Goal: Use online tool/utility: Use online tool/utility

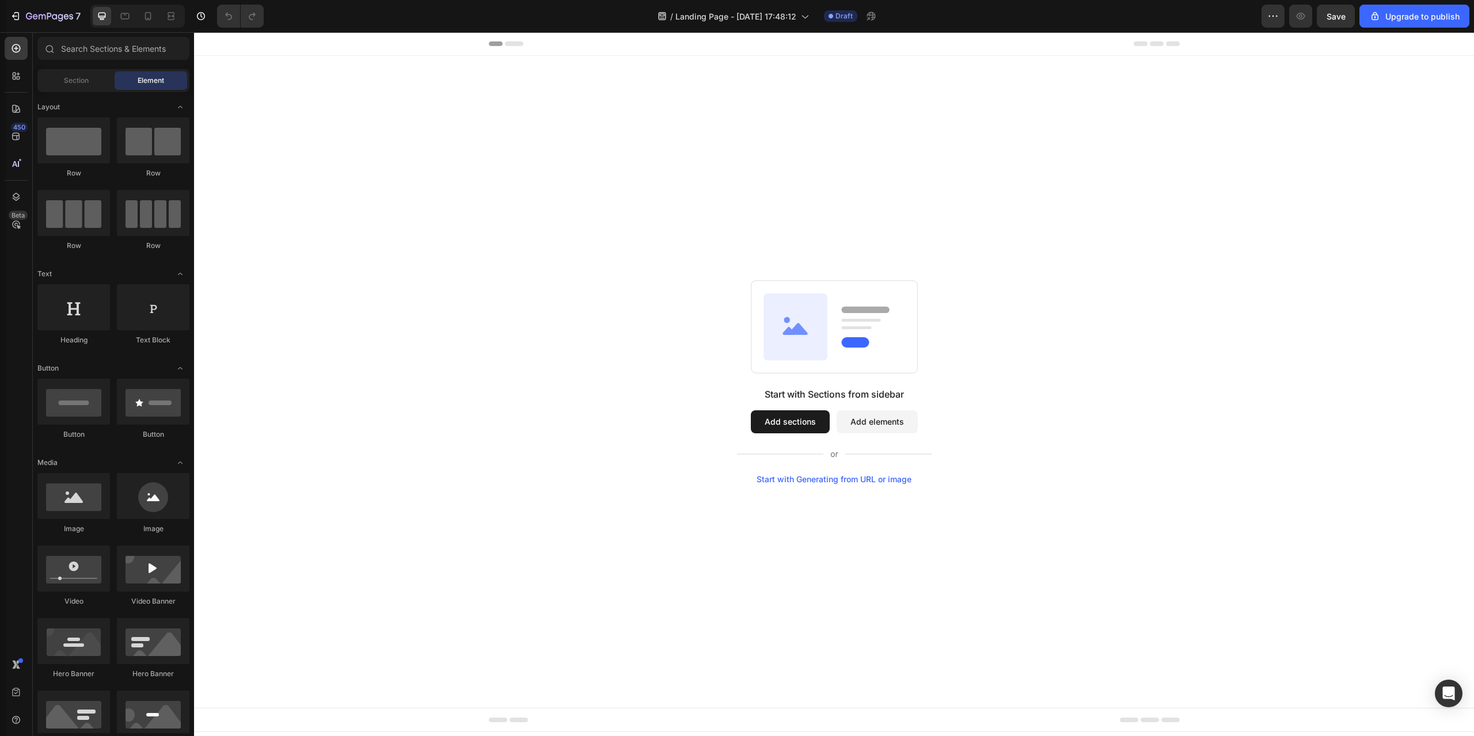
click at [888, 429] on button "Add elements" at bounding box center [876, 421] width 81 height 23
click at [886, 477] on div "Start with Generating from URL or image" at bounding box center [833, 479] width 155 height 9
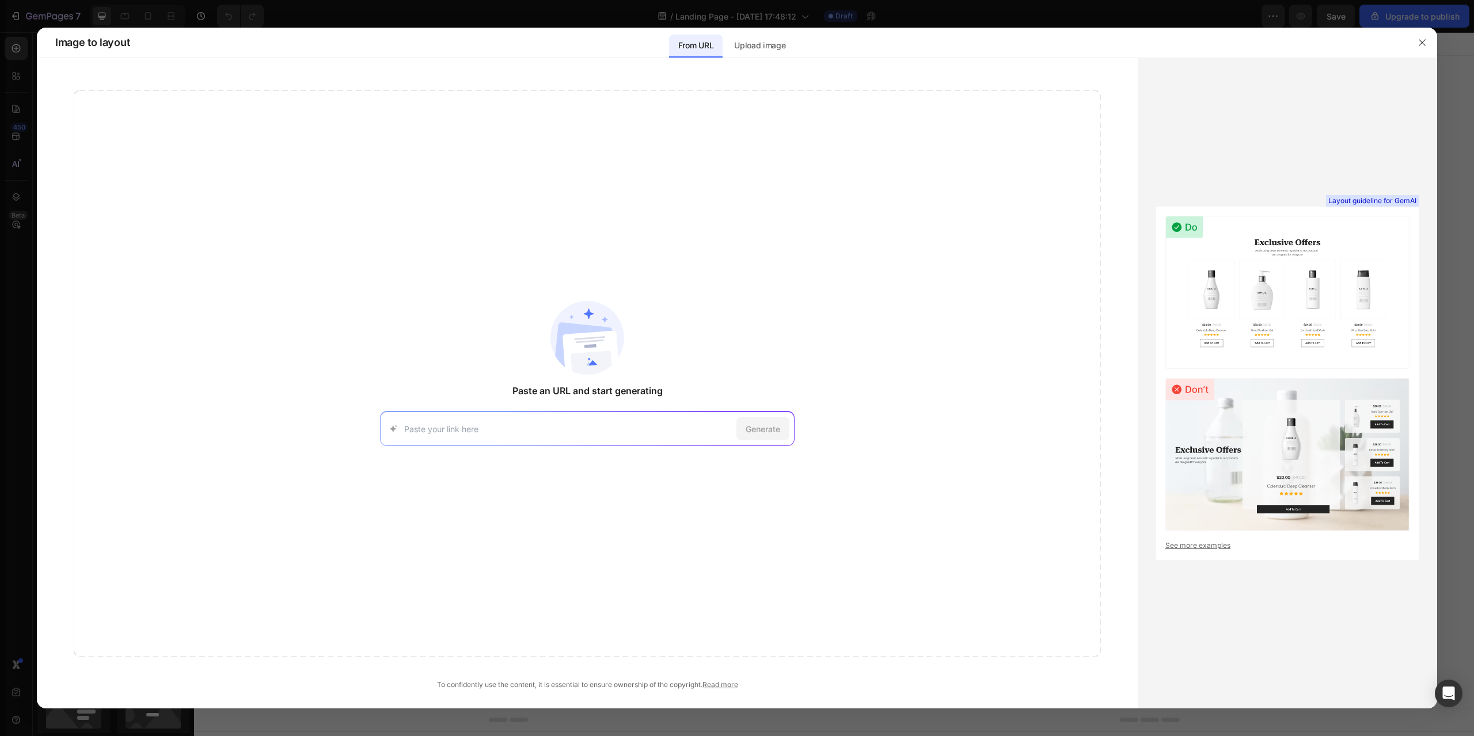
click at [644, 430] on input at bounding box center [568, 429] width 328 height 12
type input "[URL][DOMAIN_NAME]"
click at [769, 430] on span "Generate" at bounding box center [762, 429] width 35 height 12
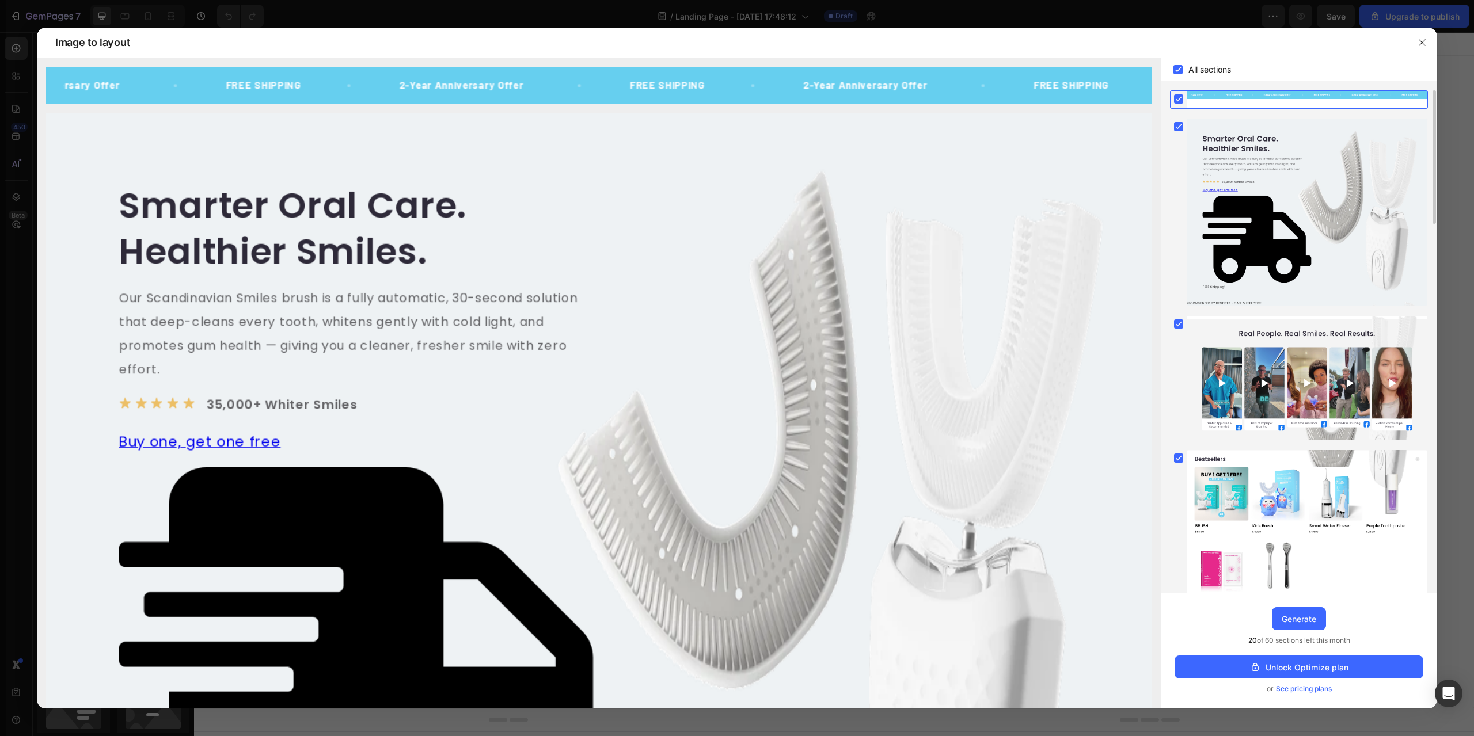
click at [1259, 101] on div at bounding box center [1306, 99] width 241 height 17
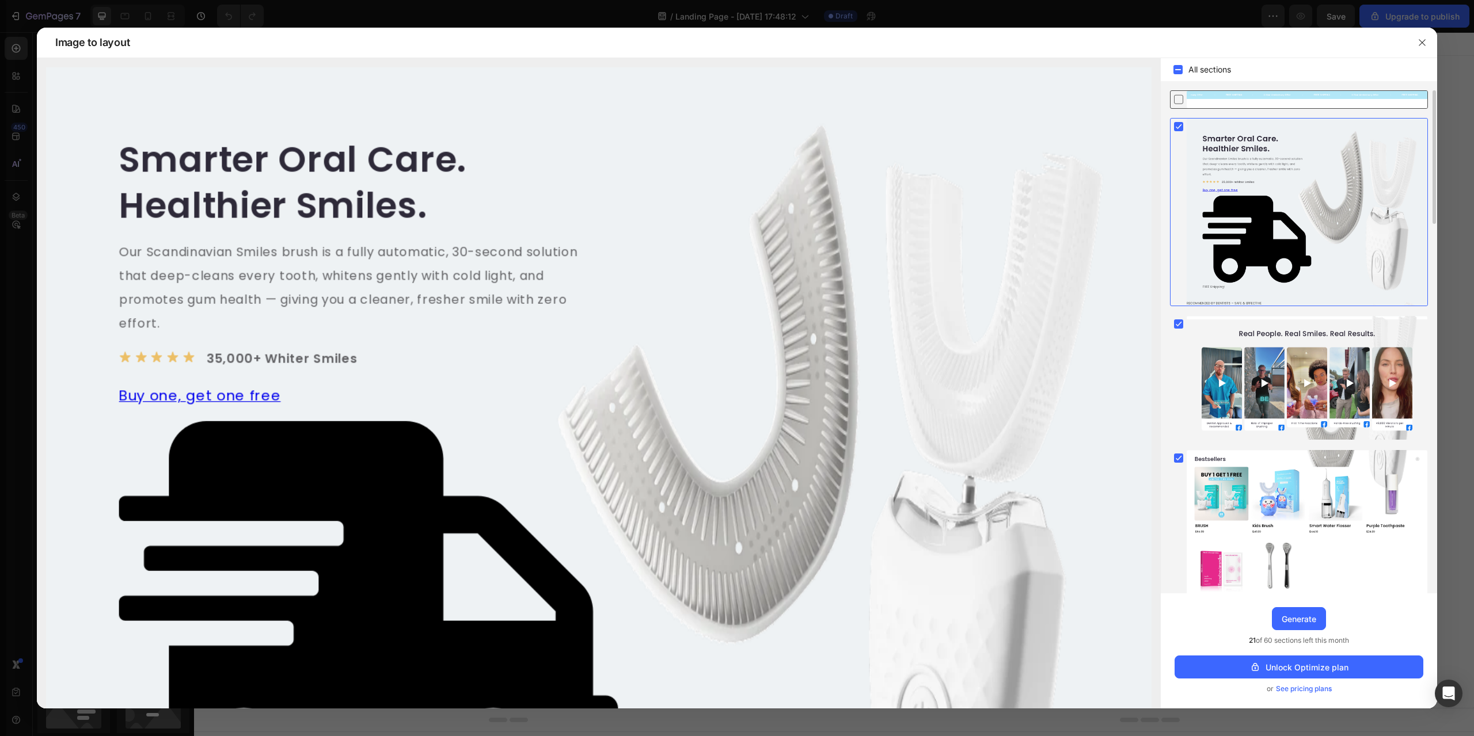
click at [1272, 96] on div at bounding box center [1306, 99] width 241 height 17
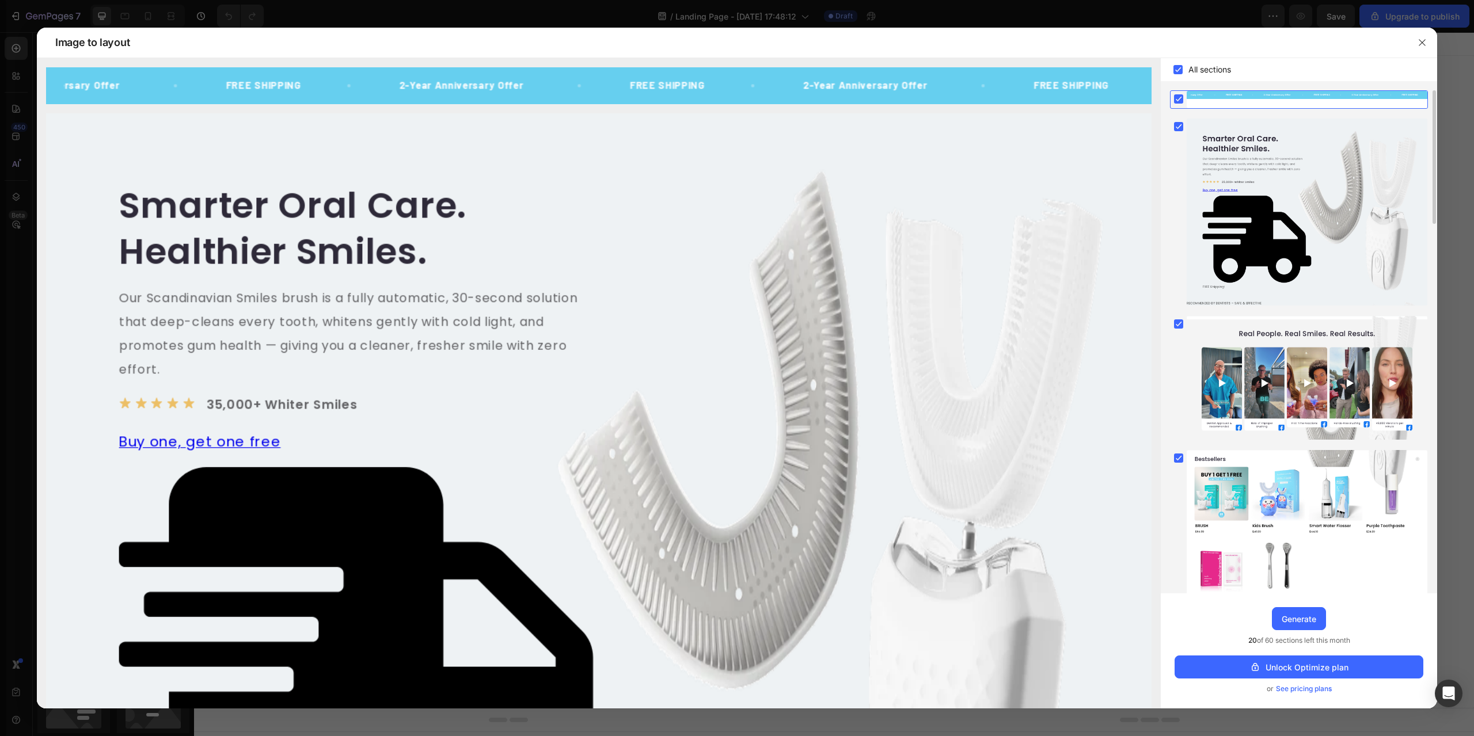
click at [1270, 97] on div at bounding box center [1306, 99] width 241 height 17
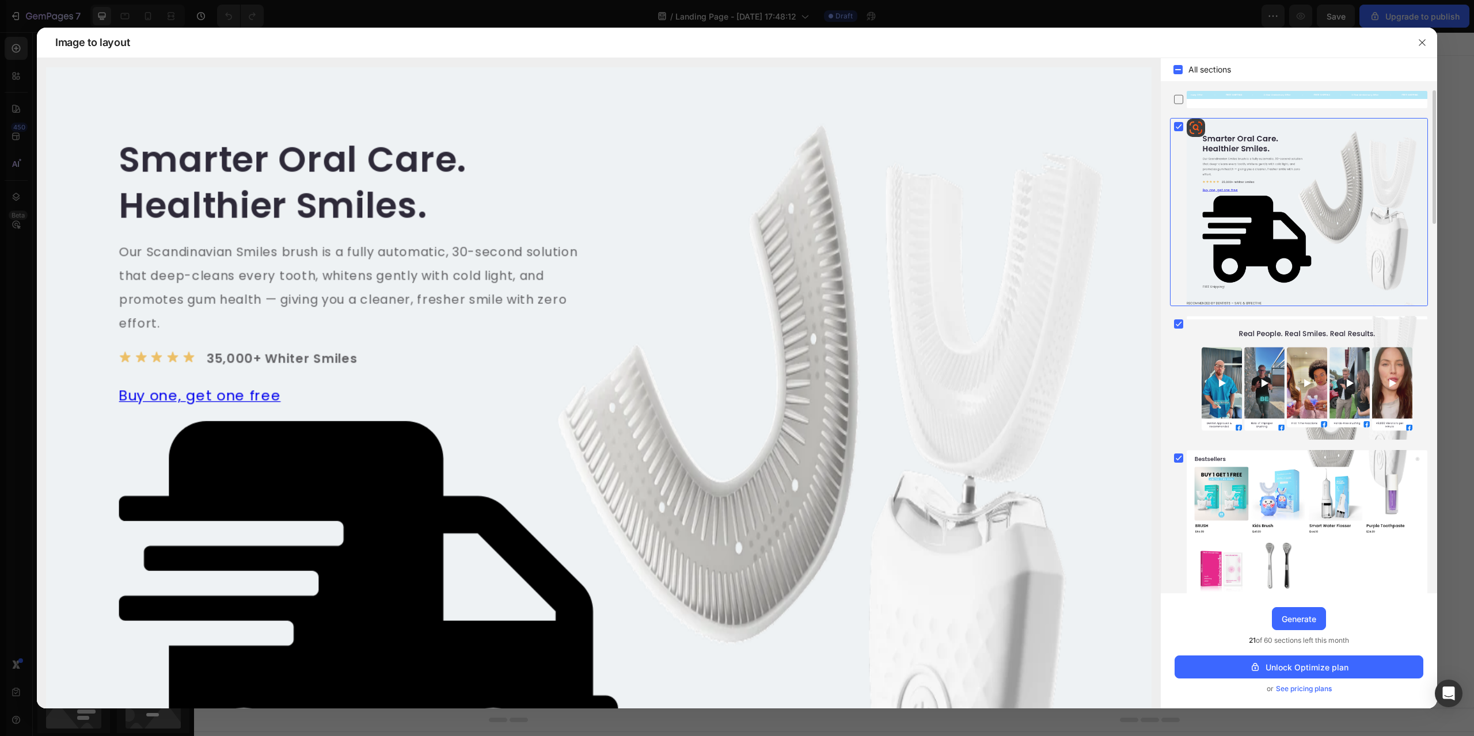
click at [1281, 156] on div at bounding box center [1306, 212] width 241 height 187
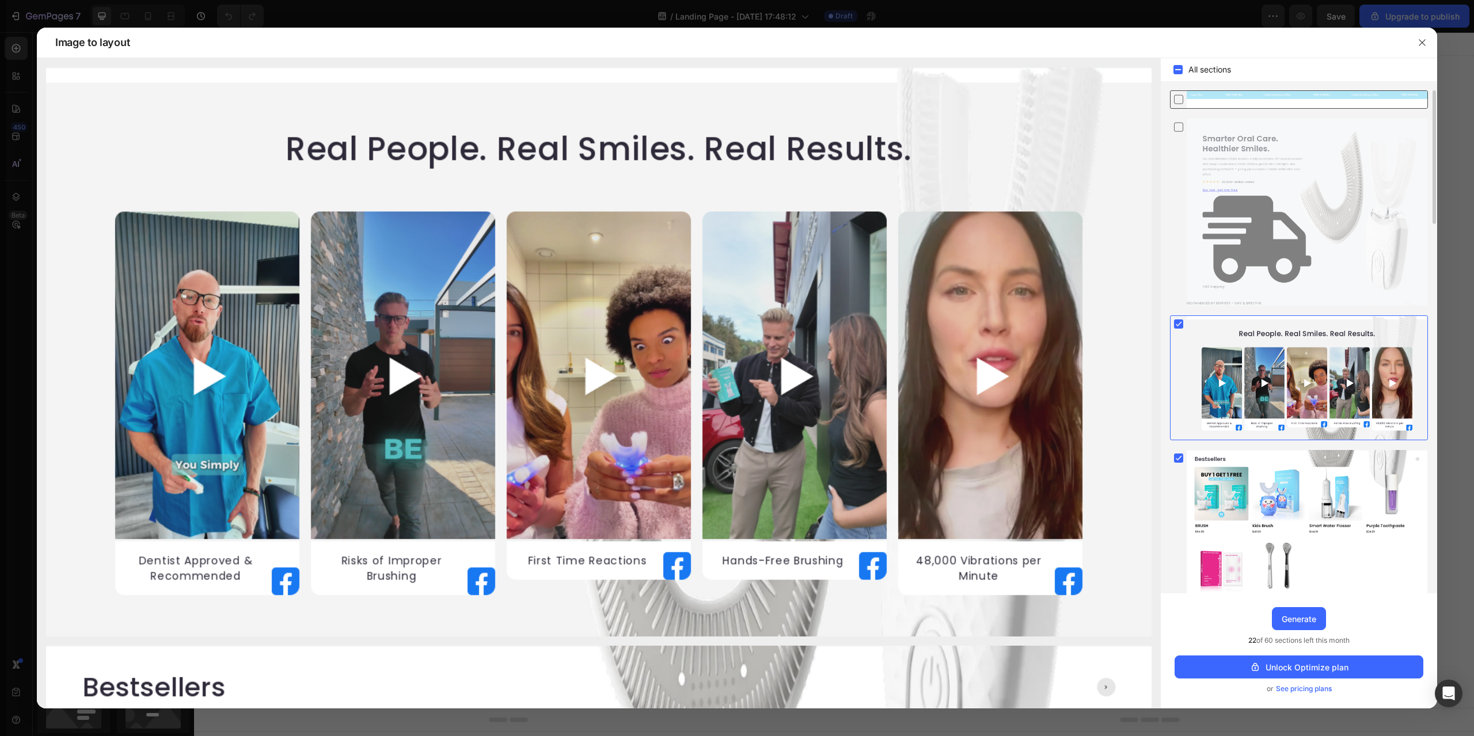
click at [1261, 93] on div at bounding box center [1306, 99] width 241 height 17
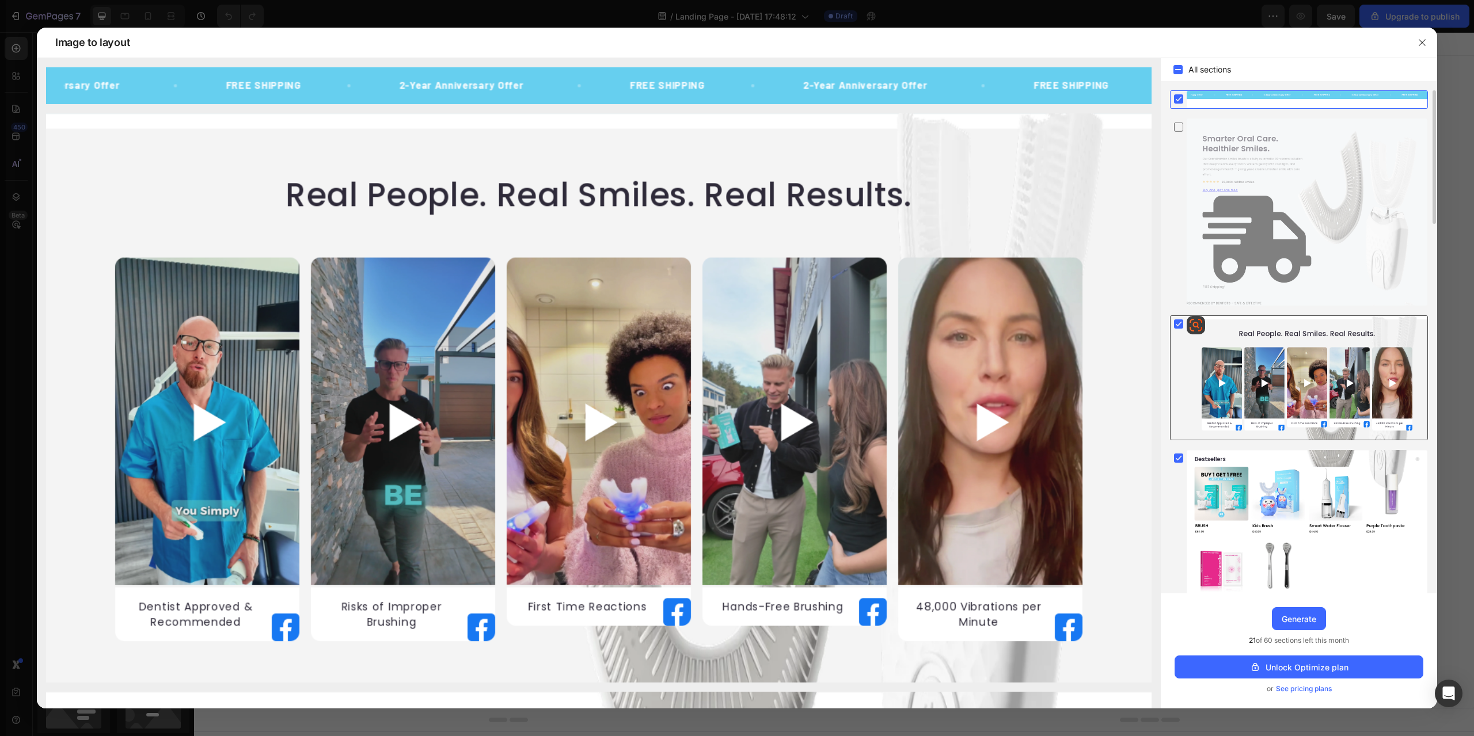
click at [1295, 345] on div at bounding box center [1306, 378] width 241 height 124
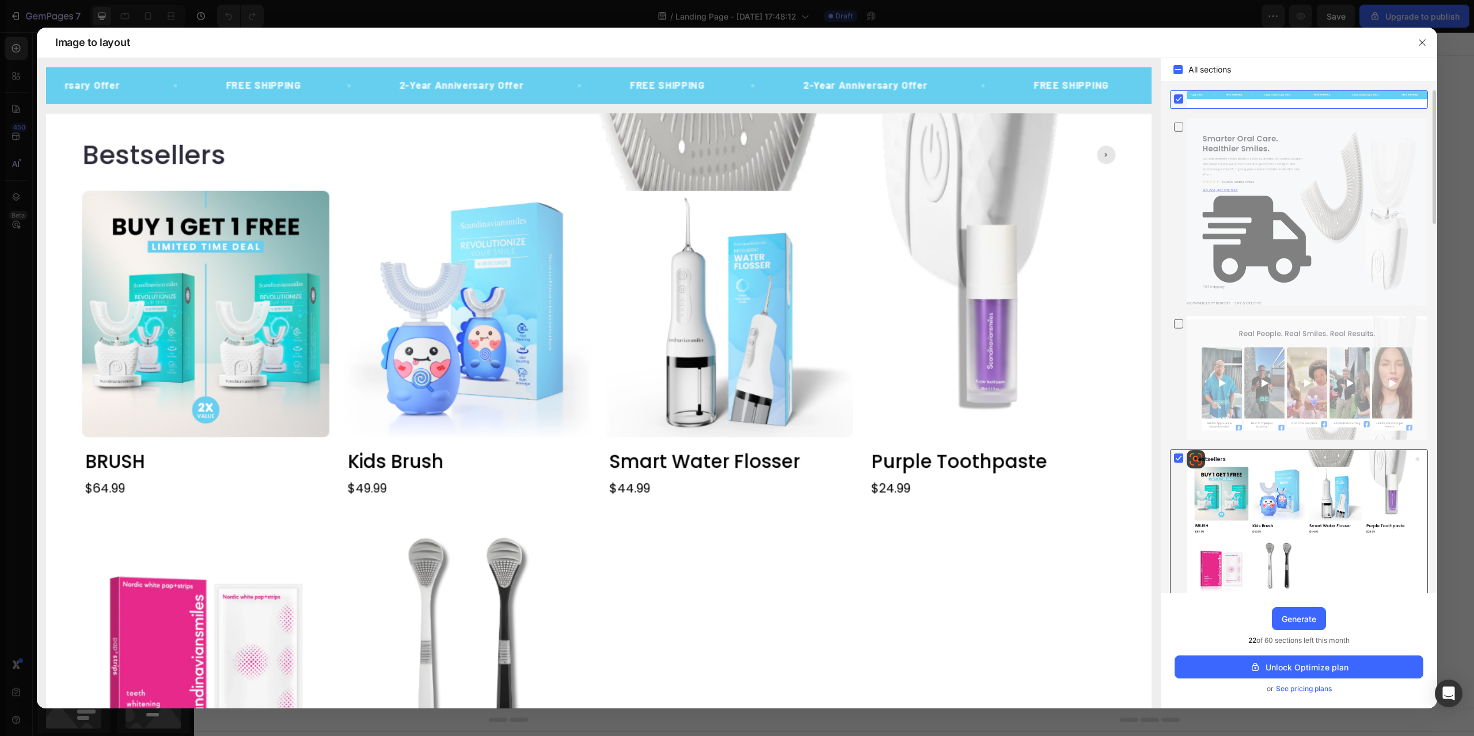
scroll to position [249, 0]
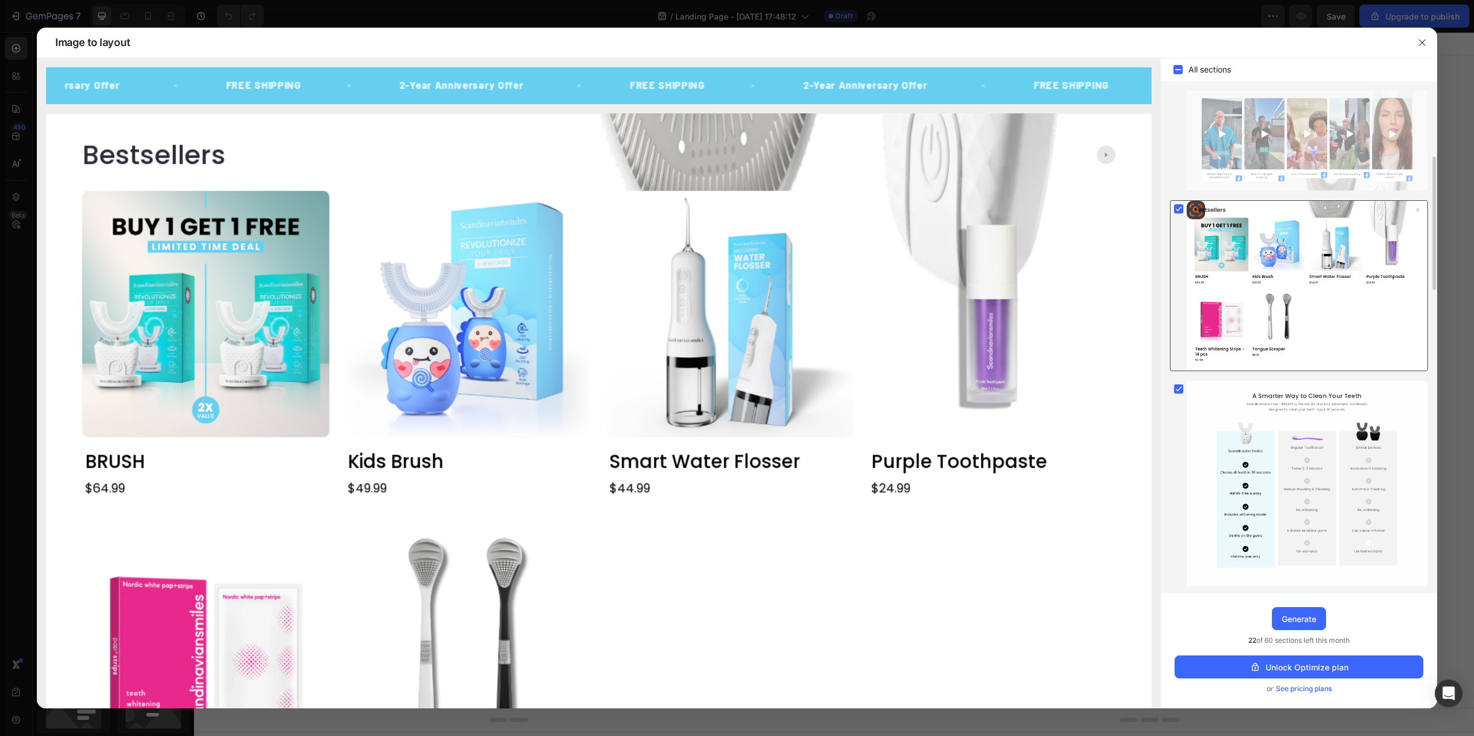
click at [1313, 252] on div at bounding box center [1306, 286] width 241 height 170
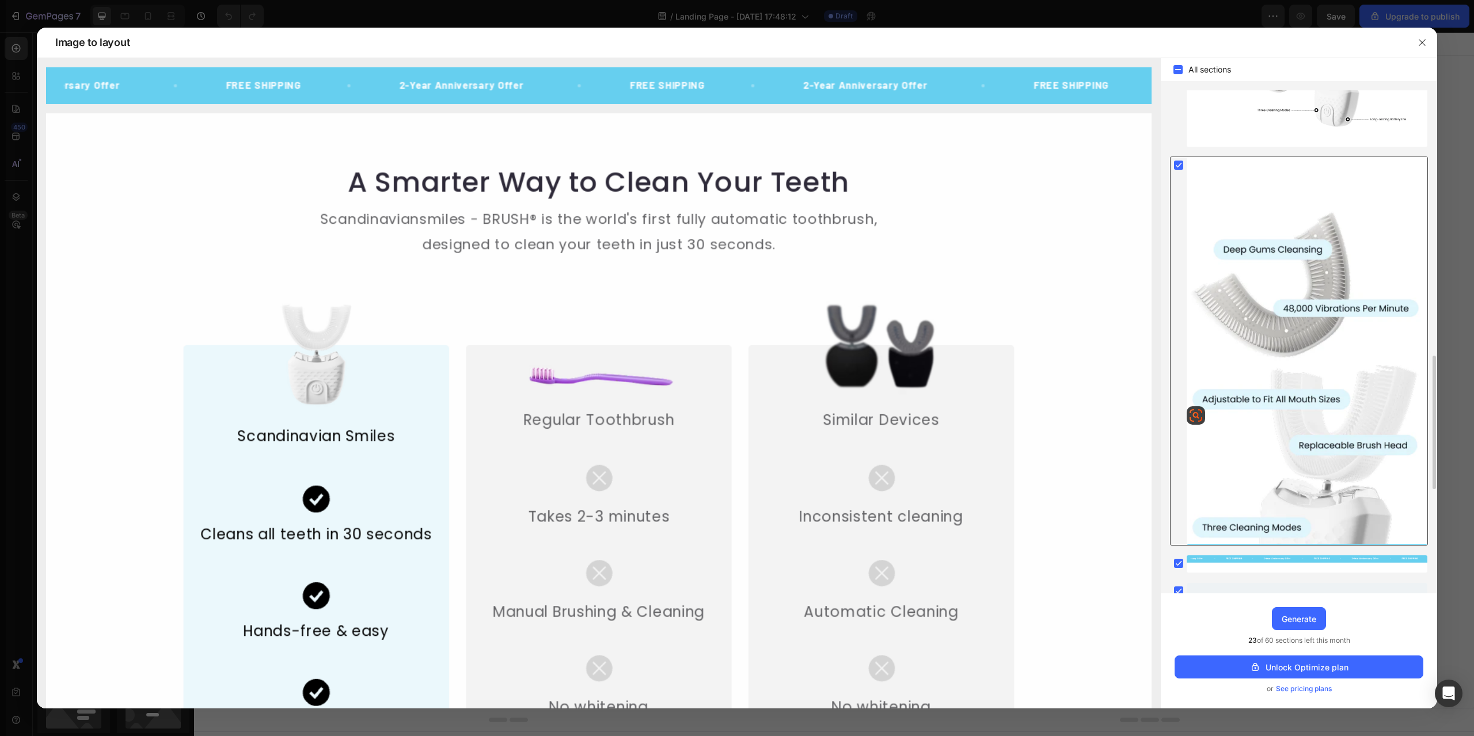
scroll to position [1246, 0]
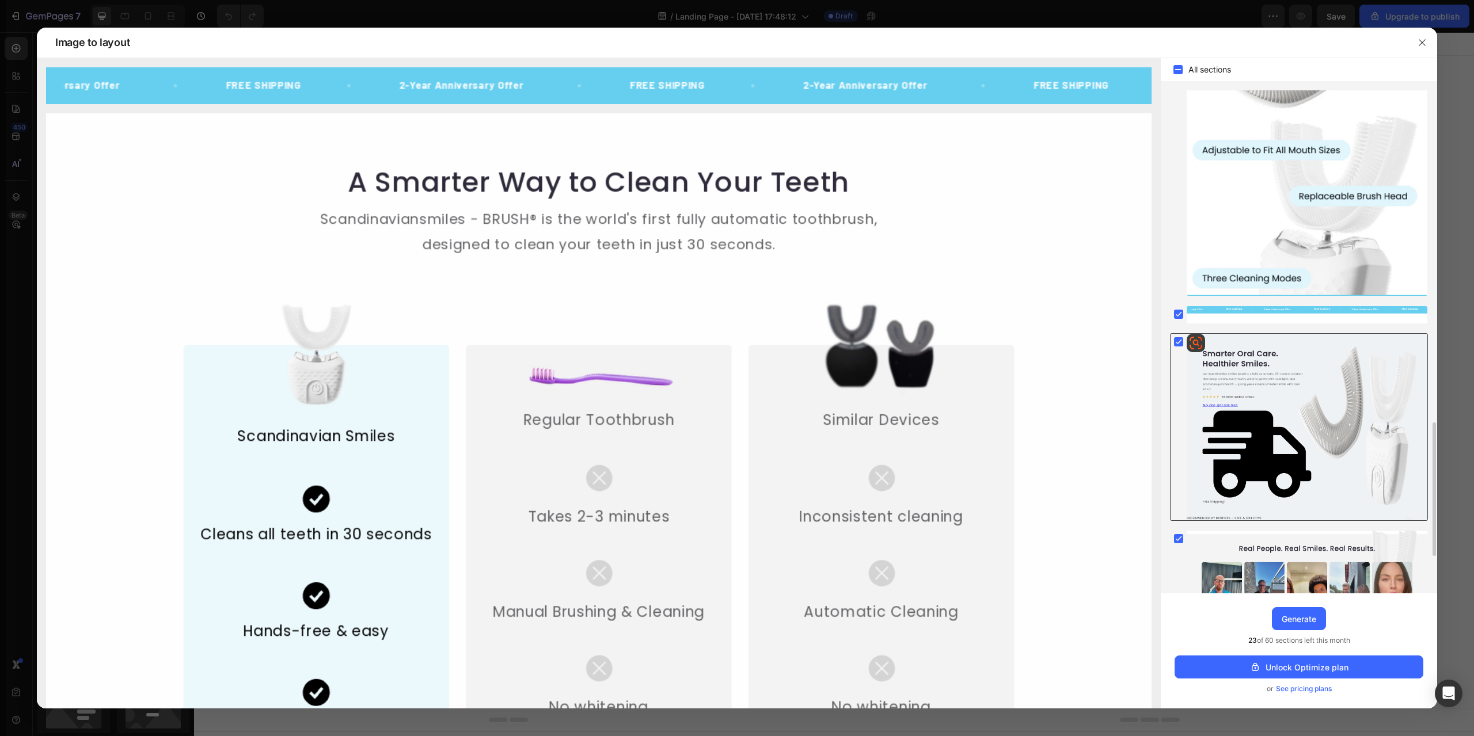
click at [1348, 412] on div at bounding box center [1306, 427] width 241 height 187
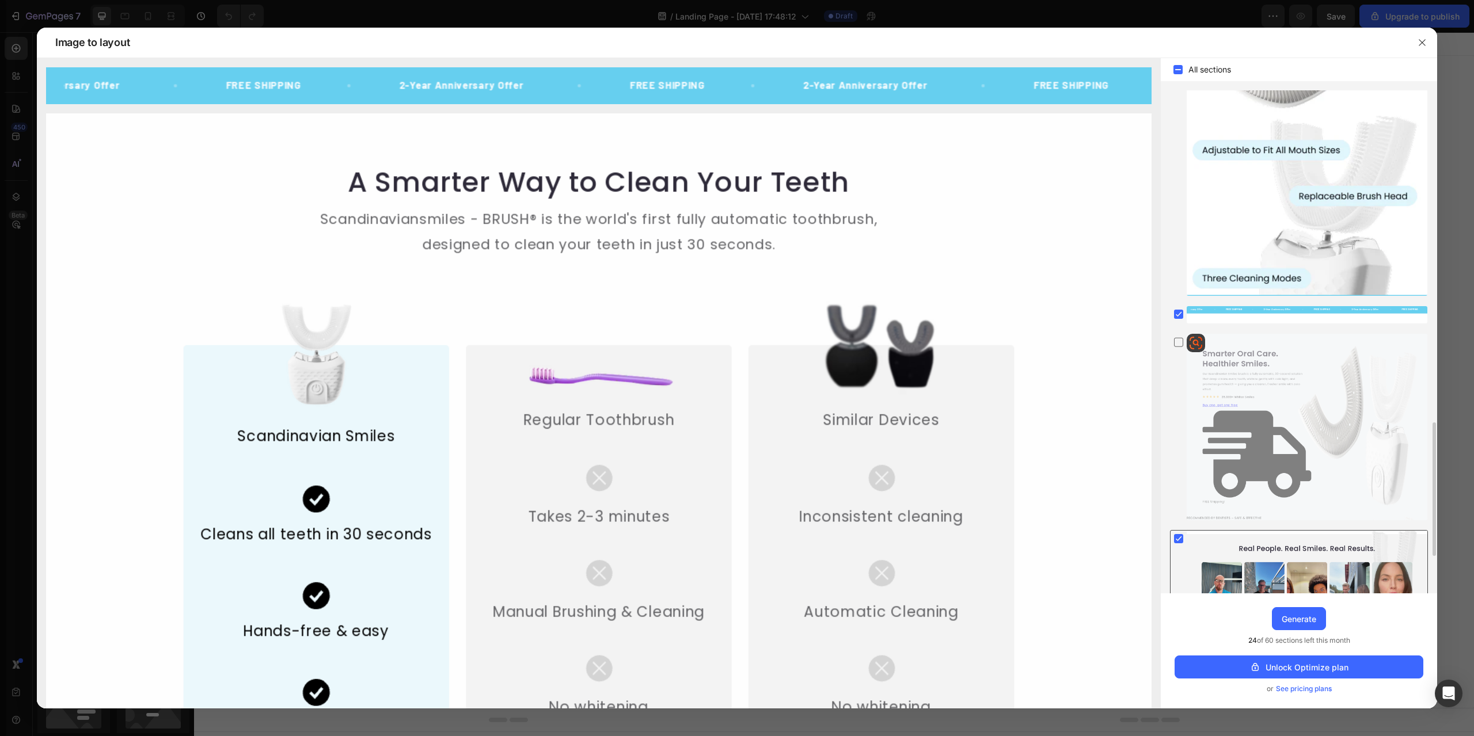
scroll to position [1386, 0]
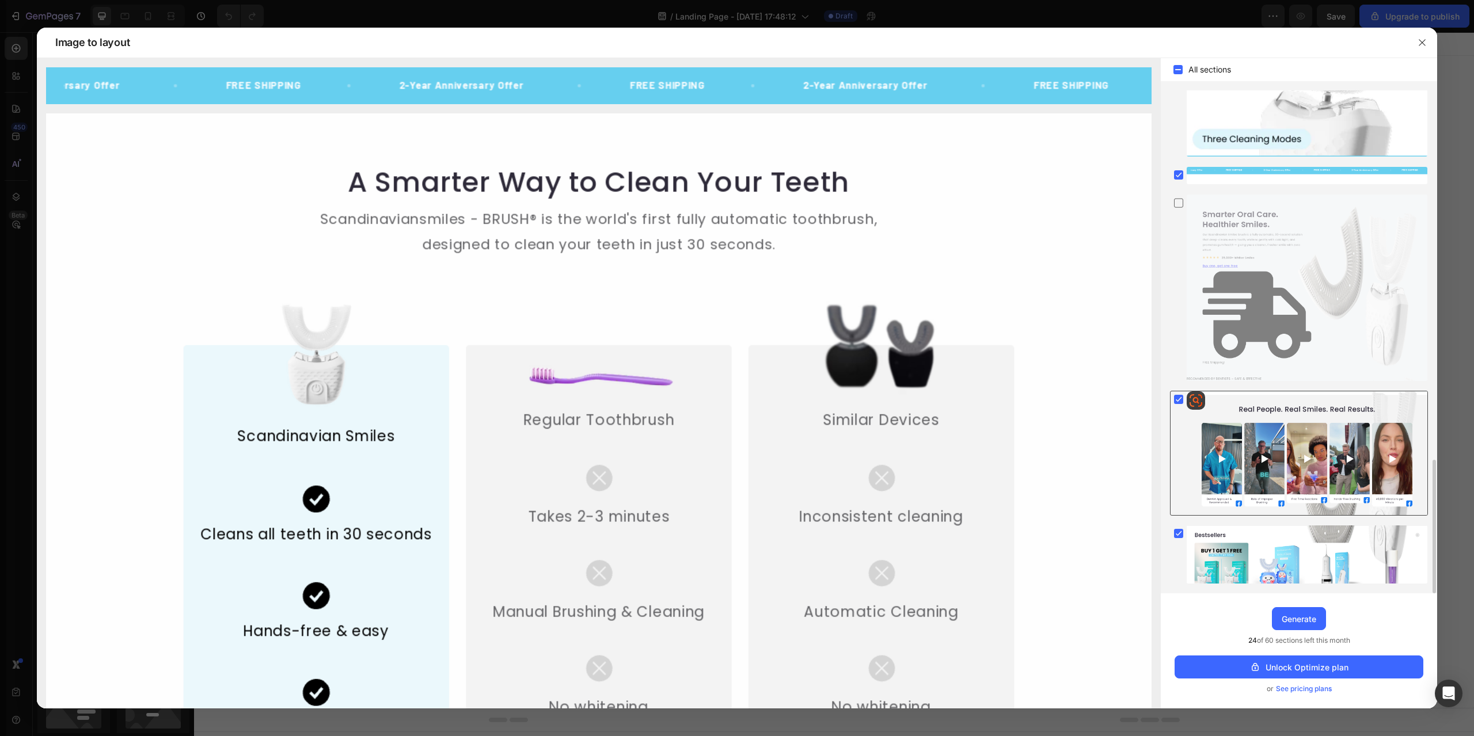
click at [1343, 438] on div at bounding box center [1306, 453] width 241 height 124
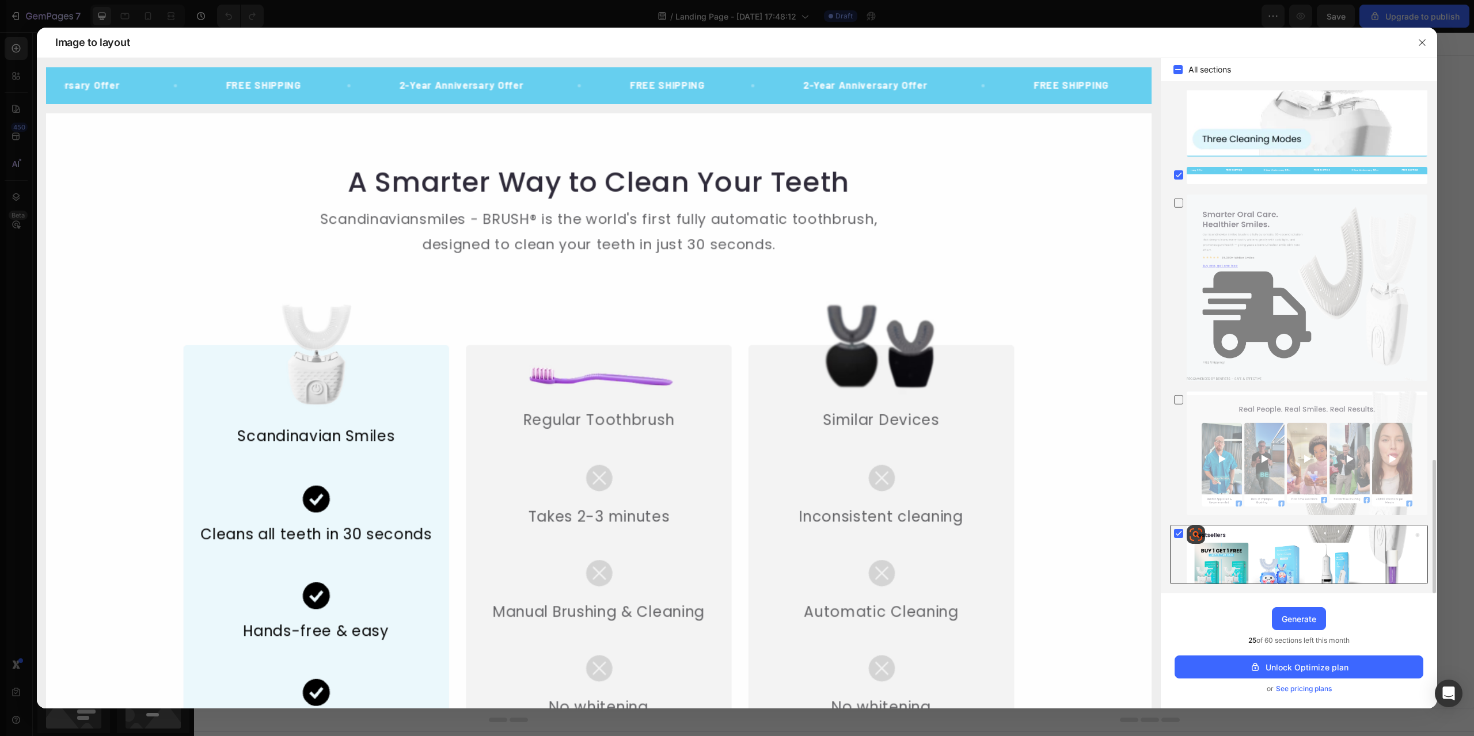
click at [1337, 533] on div at bounding box center [1306, 555] width 241 height 58
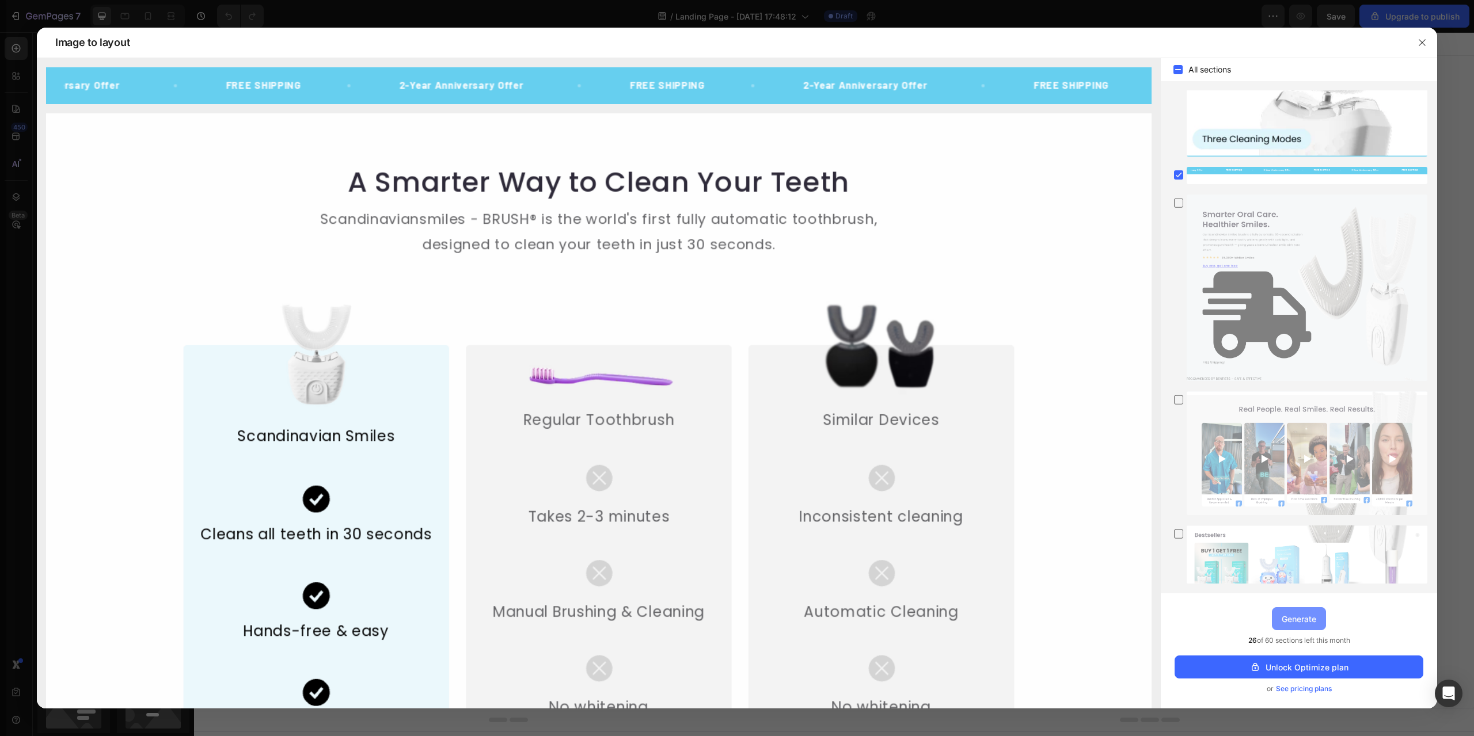
click at [1300, 618] on div "Generate" at bounding box center [1298, 619] width 35 height 12
